Goal: Information Seeking & Learning: Learn about a topic

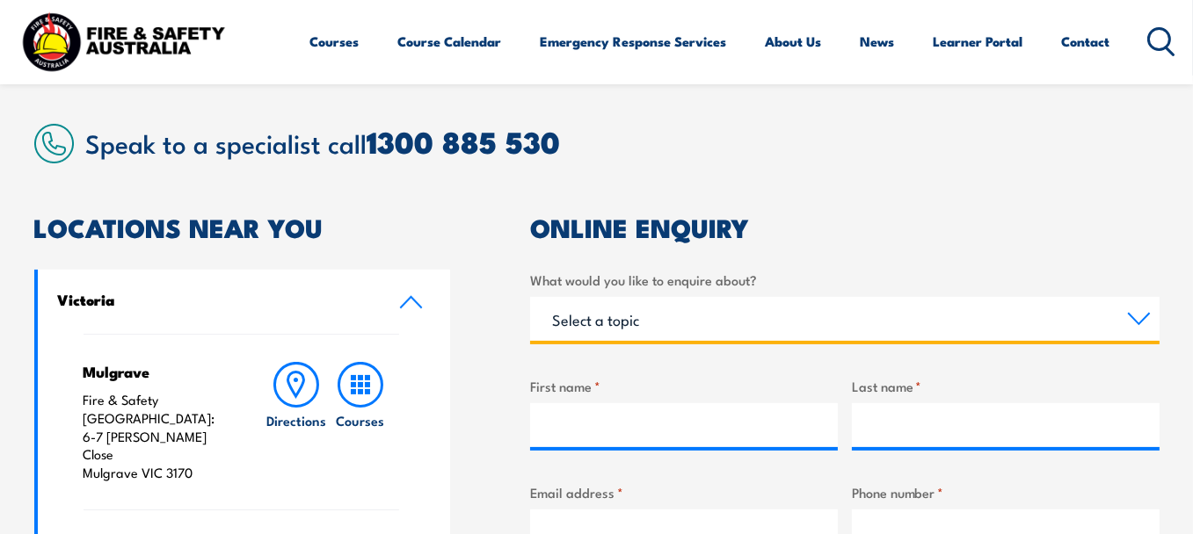
click at [685, 310] on select "Select a topic Training Emergency Response Services General Enquiry" at bounding box center [844, 319] width 629 height 44
select select "Training"
click at [530, 297] on select "Select a topic Training Emergency Response Services General Enquiry" at bounding box center [844, 319] width 629 height 44
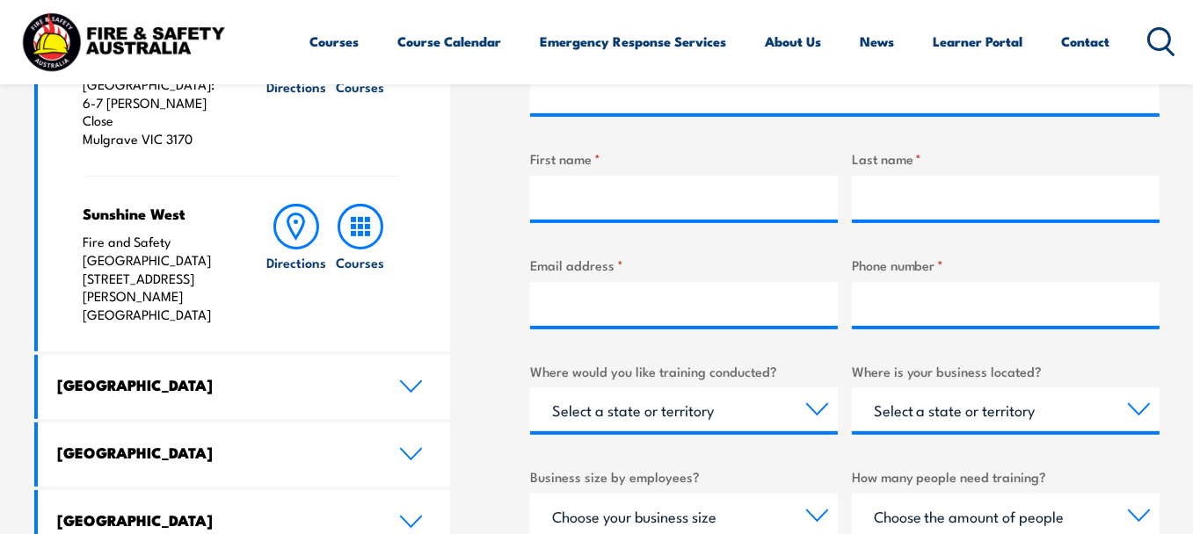
scroll to position [881, 0]
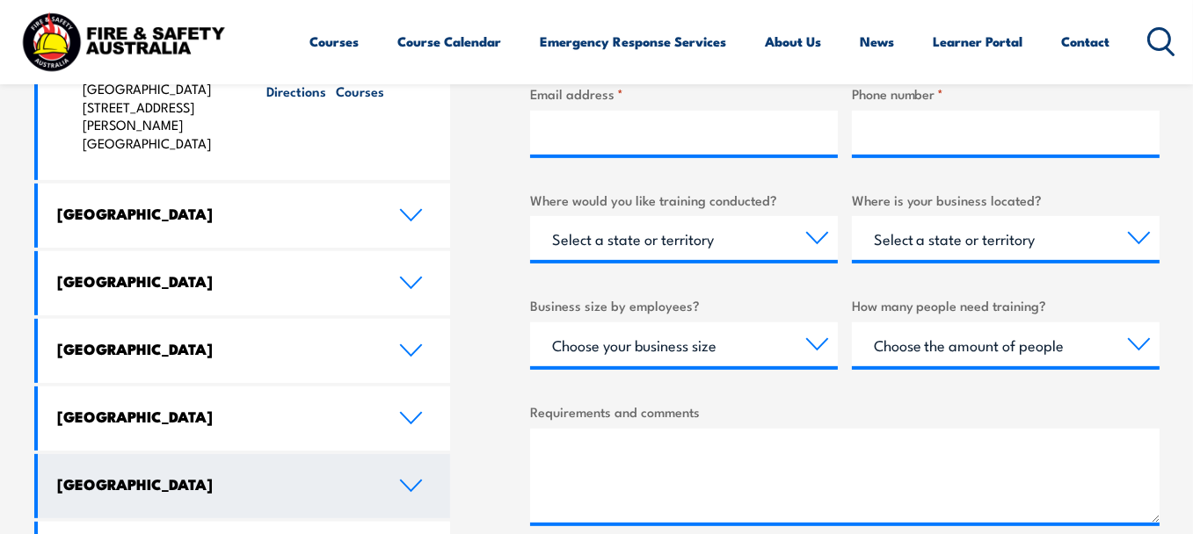
click at [248, 475] on h4 "Australian Capital Territory" at bounding box center [215, 484] width 315 height 19
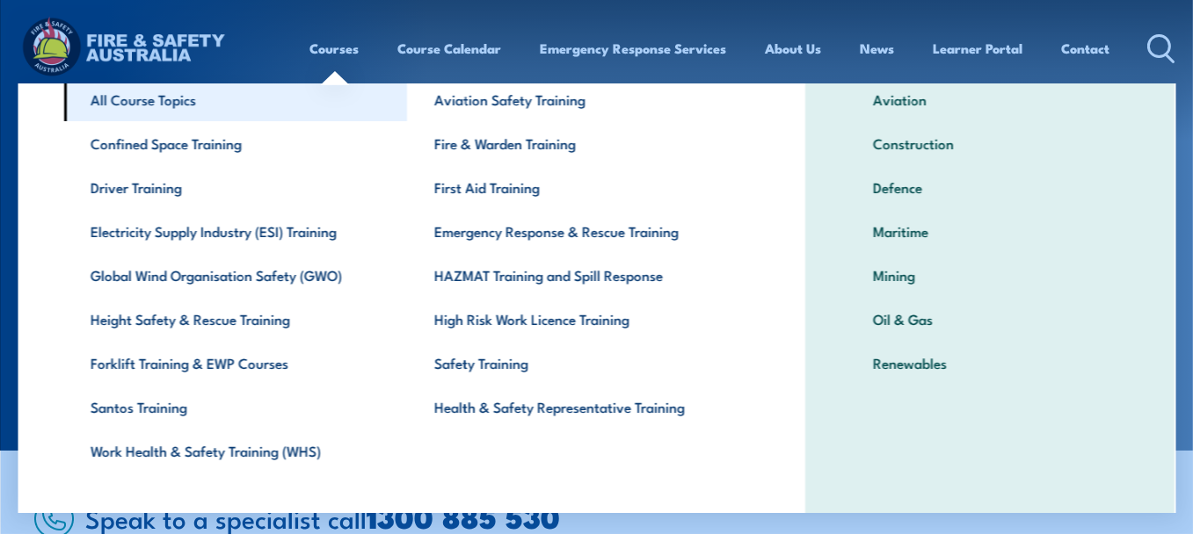
scroll to position [100, 0]
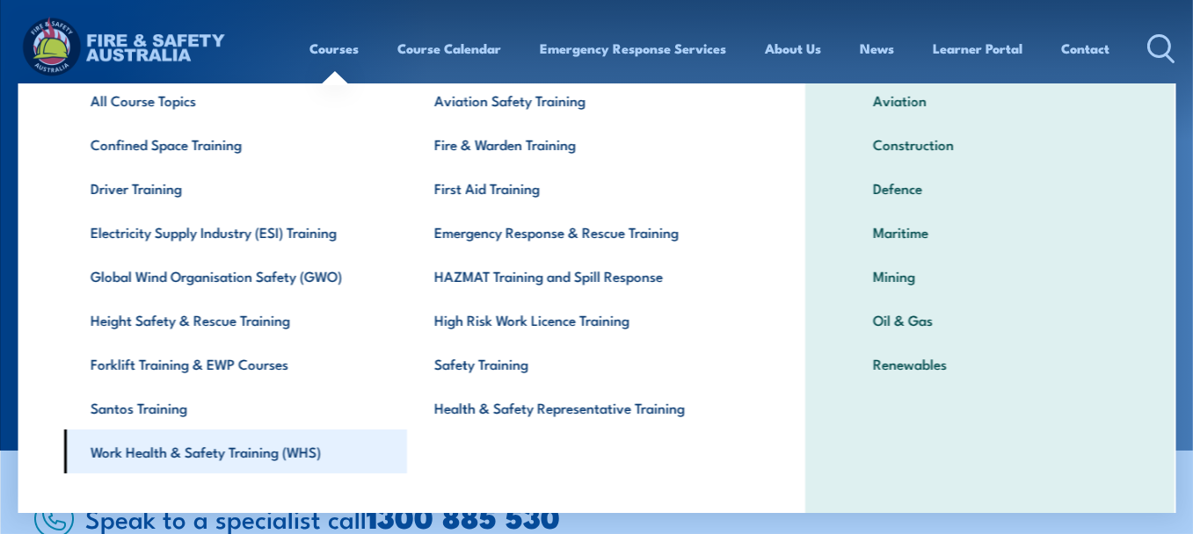
click at [237, 449] on link "Work Health & Safety Training (WHS)" at bounding box center [235, 452] width 343 height 44
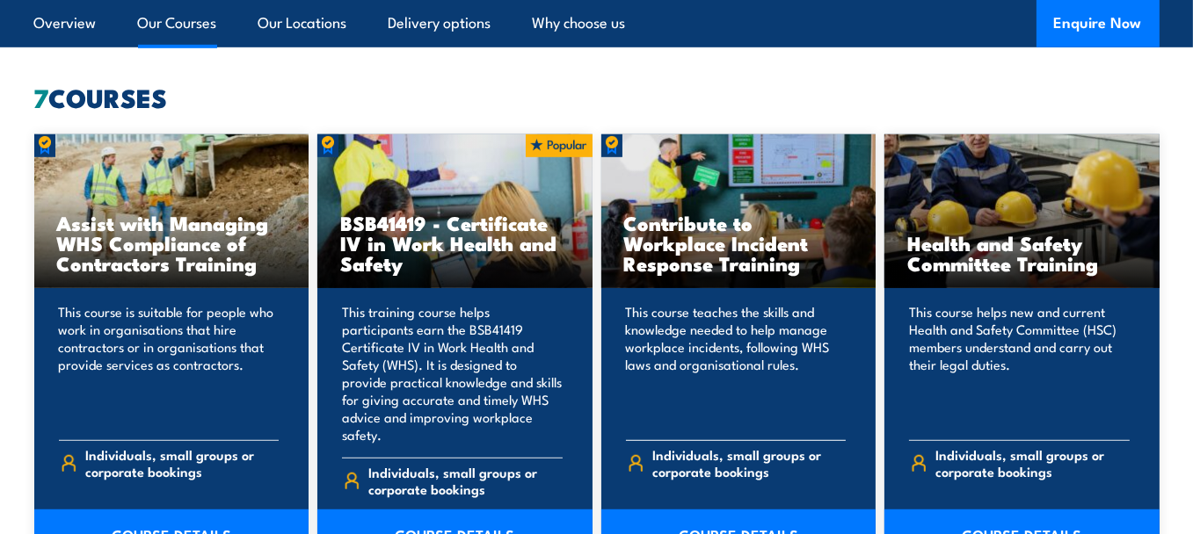
scroll to position [1582, 0]
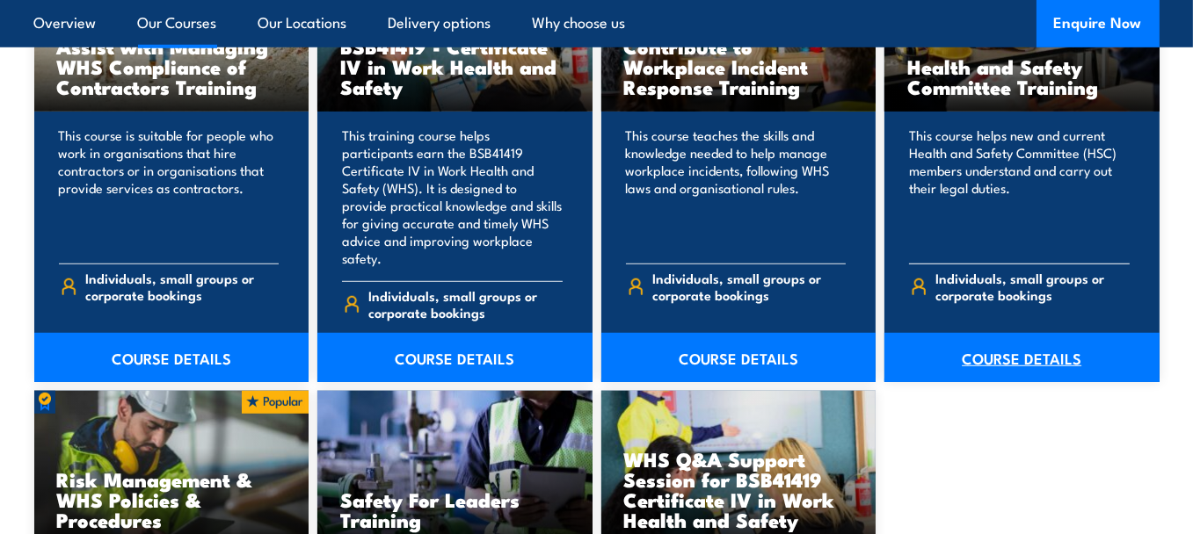
click at [1014, 339] on link "COURSE DETAILS" at bounding box center [1021, 357] width 275 height 49
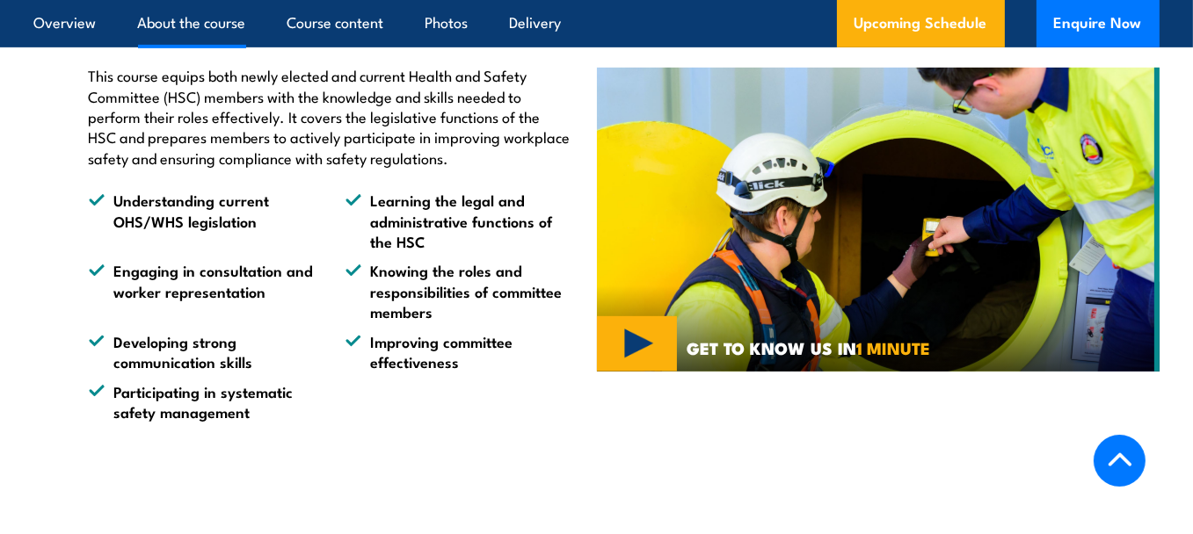
scroll to position [1037, 0]
